Goal: Information Seeking & Learning: Learn about a topic

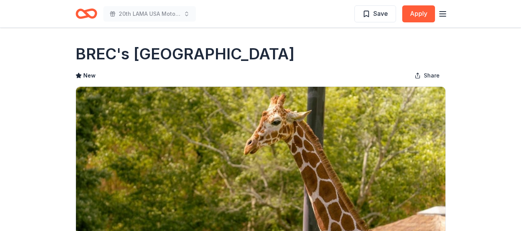
click at [88, 14] on icon "Home" at bounding box center [90, 14] width 12 height 8
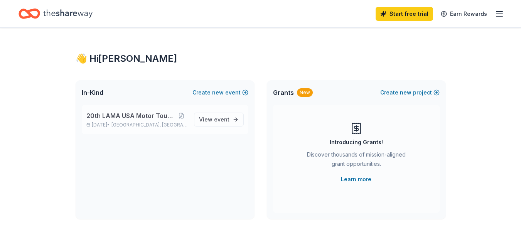
click at [138, 114] on span "20th LAMA USA Motor Touring Rally" at bounding box center [130, 115] width 89 height 9
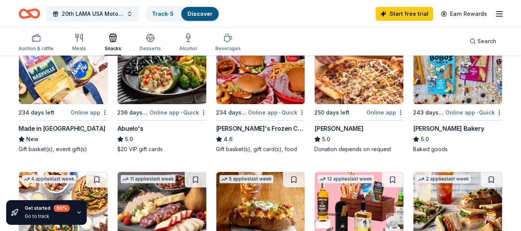
scroll to position [116, 0]
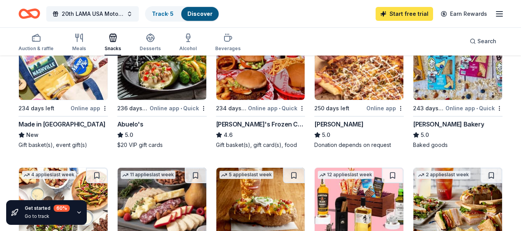
click at [393, 12] on link "Start free trial" at bounding box center [404, 14] width 57 height 14
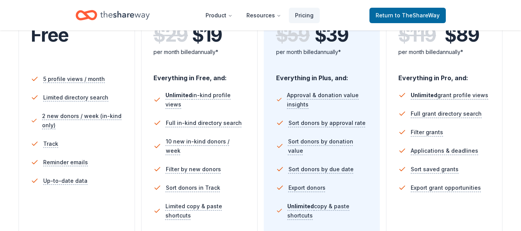
scroll to position [308, 0]
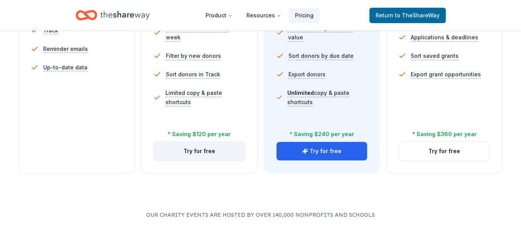
click at [179, 149] on button "Try for free" at bounding box center [199, 151] width 91 height 19
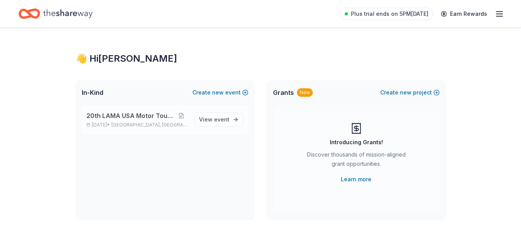
click at [134, 115] on span "20th LAMA USA Motor Touring Rally" at bounding box center [130, 115] width 89 height 9
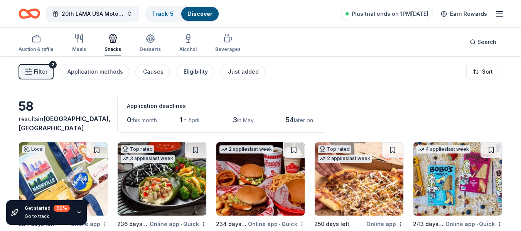
click at [51, 64] on div "2" at bounding box center [53, 65] width 8 height 8
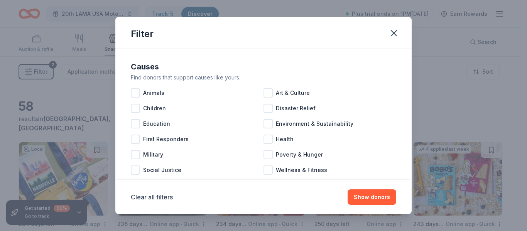
click at [51, 64] on div "Filter Causes Find donors that support causes like yours. Animals Art & Culture…" at bounding box center [263, 115] width 527 height 231
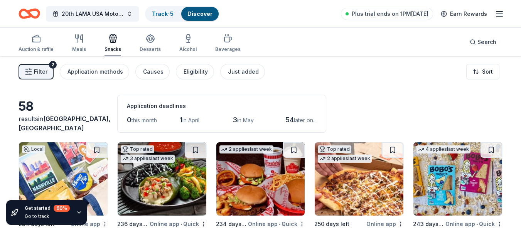
click at [37, 67] on button "Filter 2" at bounding box center [36, 71] width 35 height 15
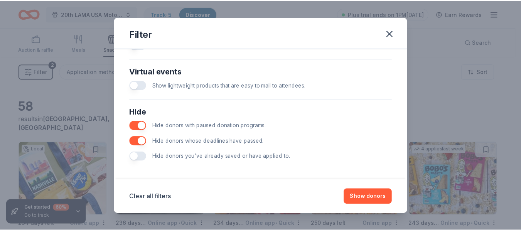
scroll to position [376, 0]
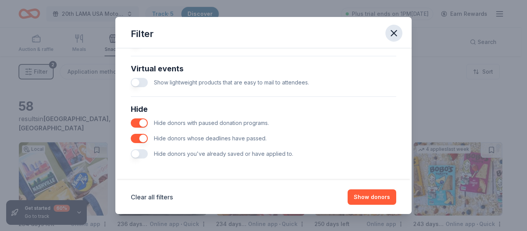
click at [390, 38] on icon "button" at bounding box center [393, 33] width 11 height 11
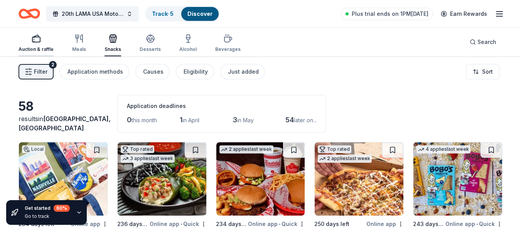
click at [25, 47] on div "Auction & raffle" at bounding box center [36, 49] width 35 height 6
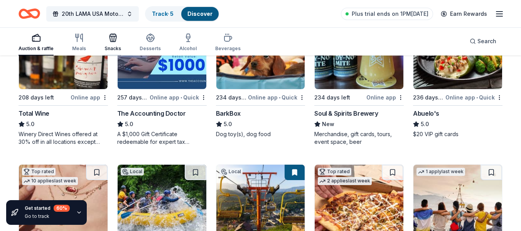
scroll to position [164, 0]
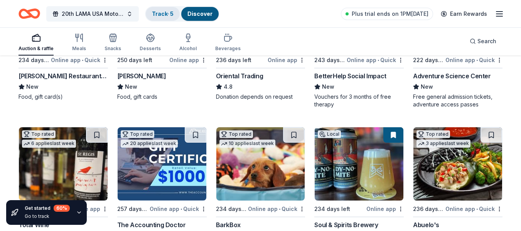
click at [157, 15] on link "Track · 5" at bounding box center [163, 13] width 22 height 7
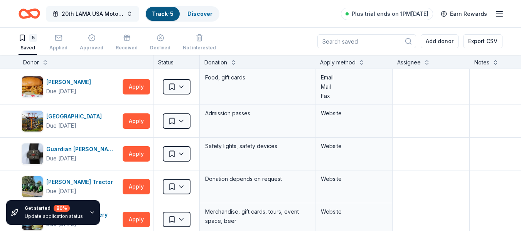
click at [89, 13] on span "20th LAMA USA Motor Touring Rally" at bounding box center [93, 13] width 62 height 9
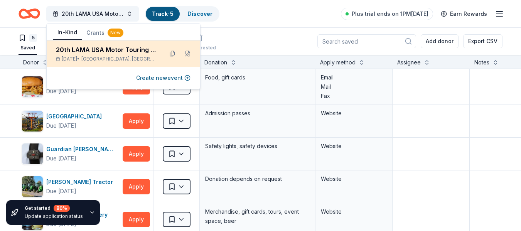
click at [99, 55] on div "20th LAMA USA Motor Touring Rally Jul 04, 2026 • Kingsport, TN" at bounding box center [106, 53] width 101 height 17
click at [105, 46] on div "20th LAMA USA Motor Touring Rally" at bounding box center [106, 49] width 101 height 9
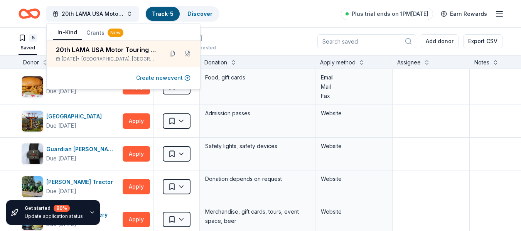
click at [167, 80] on button "Create new event" at bounding box center [163, 77] width 54 height 9
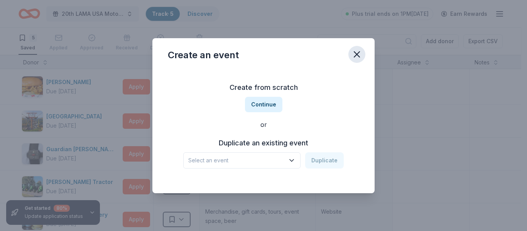
click at [354, 55] on icon "button" at bounding box center [356, 54] width 11 height 11
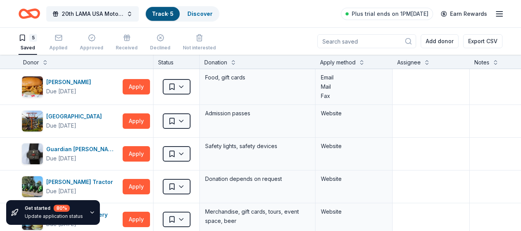
click at [352, 43] on input at bounding box center [366, 41] width 99 height 14
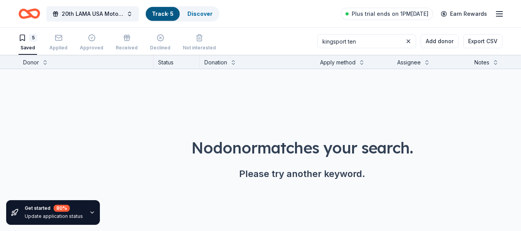
type input "kingsport ten"
click at [410, 41] on button at bounding box center [408, 41] width 9 height 9
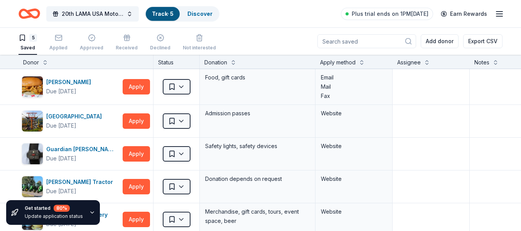
click at [30, 37] on div "5" at bounding box center [33, 38] width 8 height 8
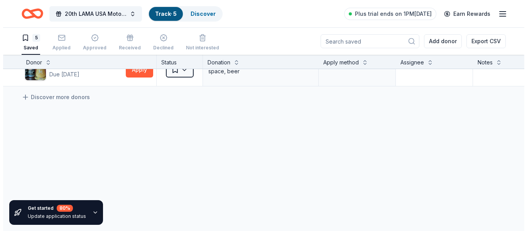
scroll to position [39, 0]
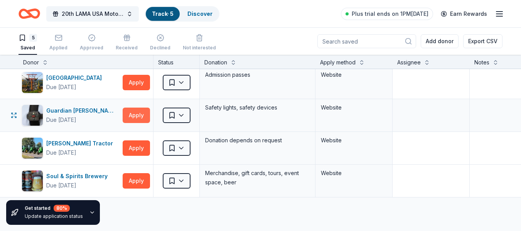
click at [143, 116] on button "Apply" at bounding box center [136, 115] width 27 height 15
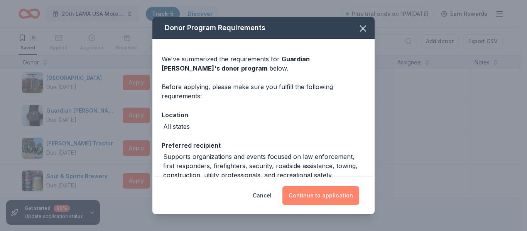
click at [320, 195] on button "Continue to application" at bounding box center [320, 195] width 77 height 19
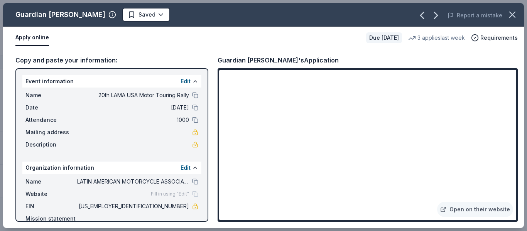
scroll to position [39, 0]
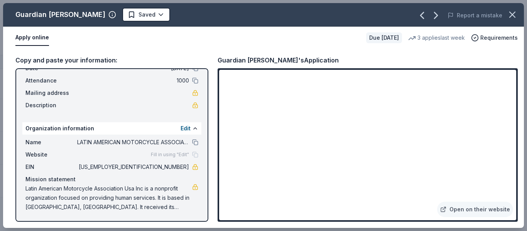
drag, startPoint x: 29, startPoint y: 187, endPoint x: 50, endPoint y: 191, distance: 21.6
click at [50, 191] on span "Latin American Motorcycle Association Usa Inc is a nonprofit organization focus…" at bounding box center [108, 198] width 167 height 28
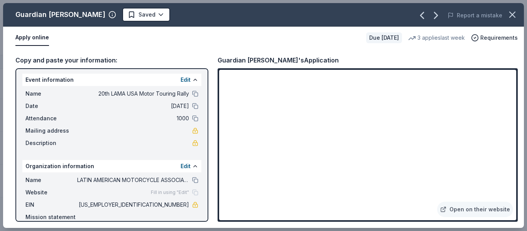
scroll to position [0, 0]
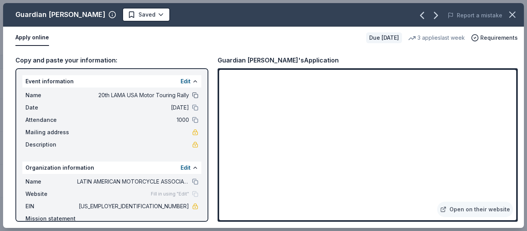
click at [192, 94] on button at bounding box center [195, 95] width 6 height 6
drag, startPoint x: 298, startPoint y: 129, endPoint x: 150, endPoint y: 147, distance: 150.0
click at [150, 147] on div "Description" at bounding box center [111, 144] width 173 height 9
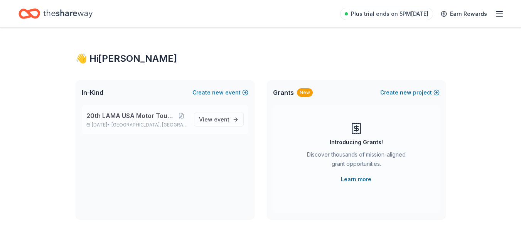
click at [123, 113] on span "20th LAMA USA Motor Touring Rally" at bounding box center [130, 115] width 89 height 9
